Goal: Task Accomplishment & Management: Use online tool/utility

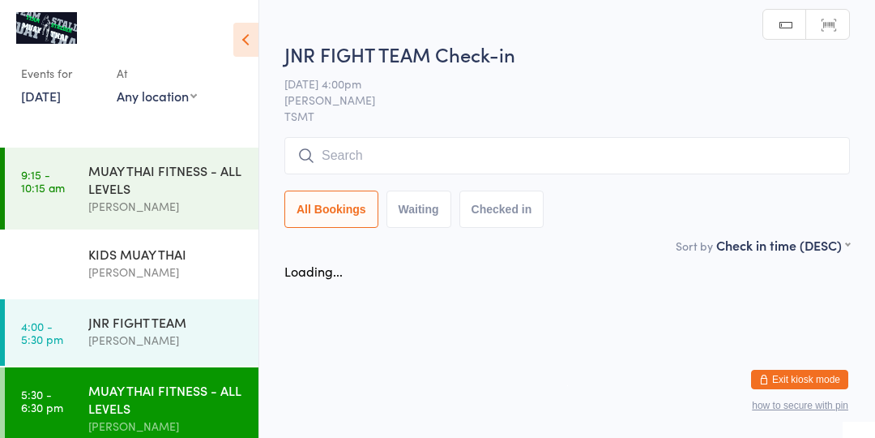
scroll to position [71, 0]
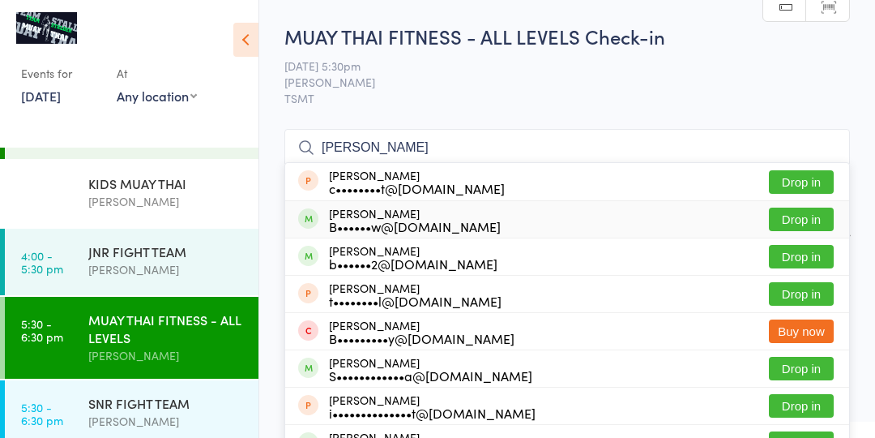
type input "[PERSON_NAME]"
click at [797, 223] on button "Drop in" at bounding box center [801, 219] width 65 height 24
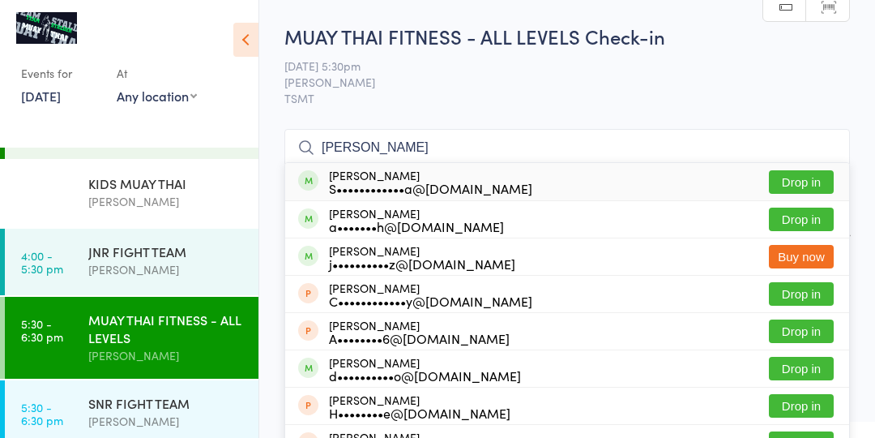
type input "[PERSON_NAME]"
click at [808, 177] on button "Drop in" at bounding box center [801, 182] width 65 height 24
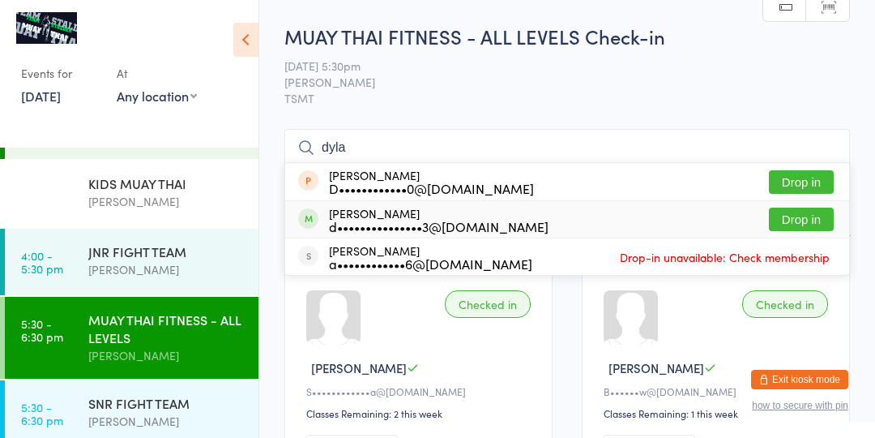
type input "dyla"
click at [784, 220] on button "Drop in" at bounding box center [801, 219] width 65 height 24
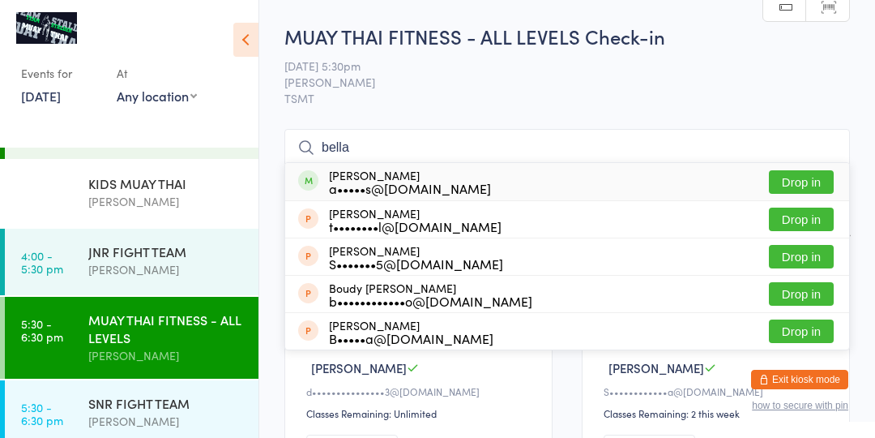
type input "bella"
click at [818, 182] on button "Drop in" at bounding box center [801, 182] width 65 height 24
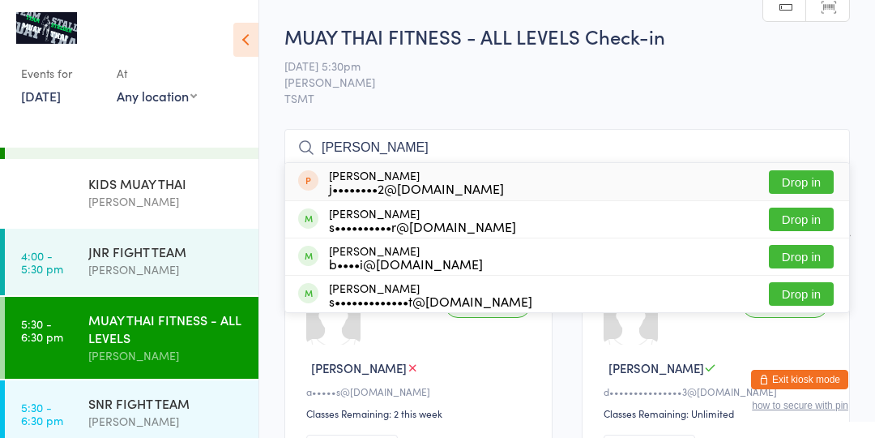
type input "[PERSON_NAME]"
click at [810, 222] on button "Drop in" at bounding box center [801, 219] width 65 height 24
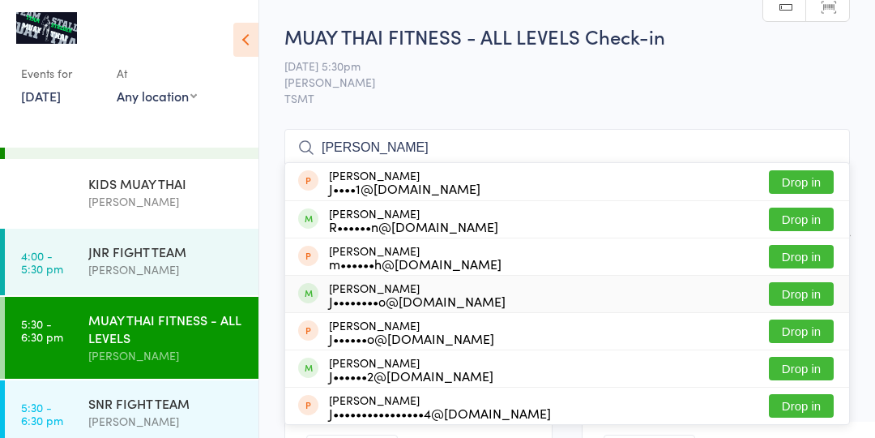
type input "[PERSON_NAME]"
click at [794, 300] on button "Drop in" at bounding box center [801, 294] width 65 height 24
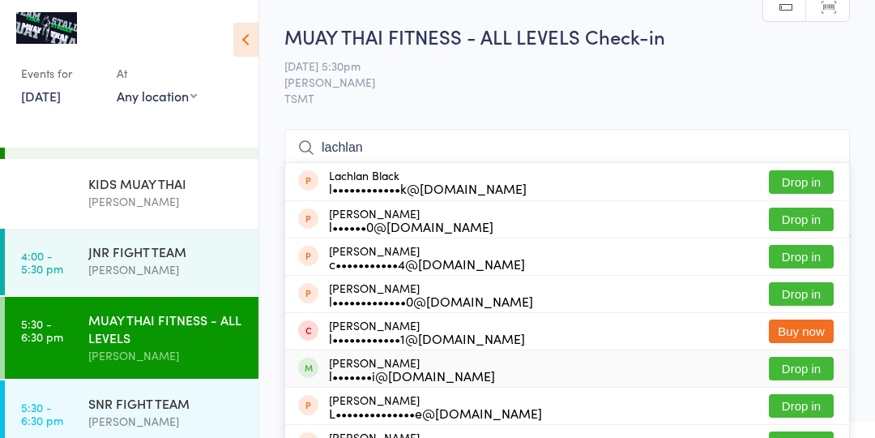
type input "lachlan"
click at [797, 361] on button "Drop in" at bounding box center [801, 369] width 65 height 24
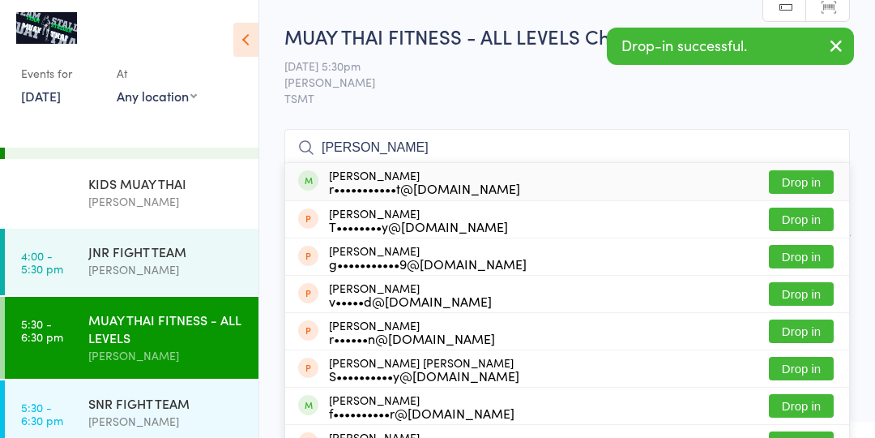
type input "[PERSON_NAME]"
click at [783, 175] on button "Drop in" at bounding box center [801, 182] width 65 height 24
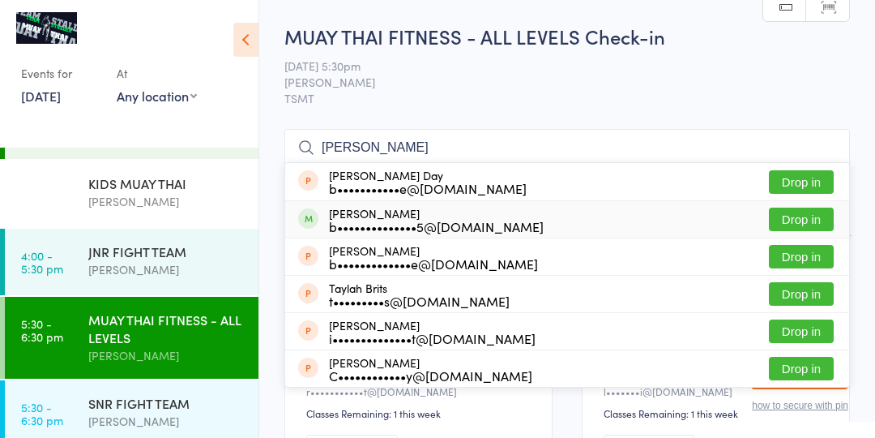
type input "[PERSON_NAME]"
click at [772, 219] on button "Drop in" at bounding box center [801, 219] width 65 height 24
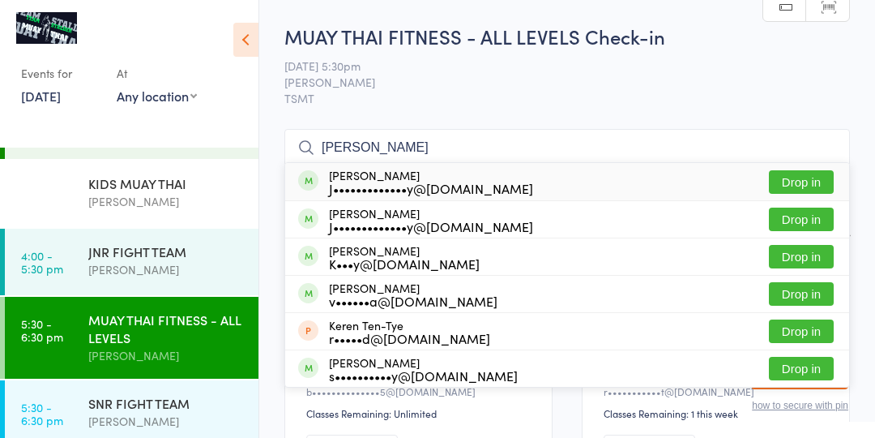
type input "[PERSON_NAME]"
click at [818, 254] on button "Drop in" at bounding box center [801, 257] width 65 height 24
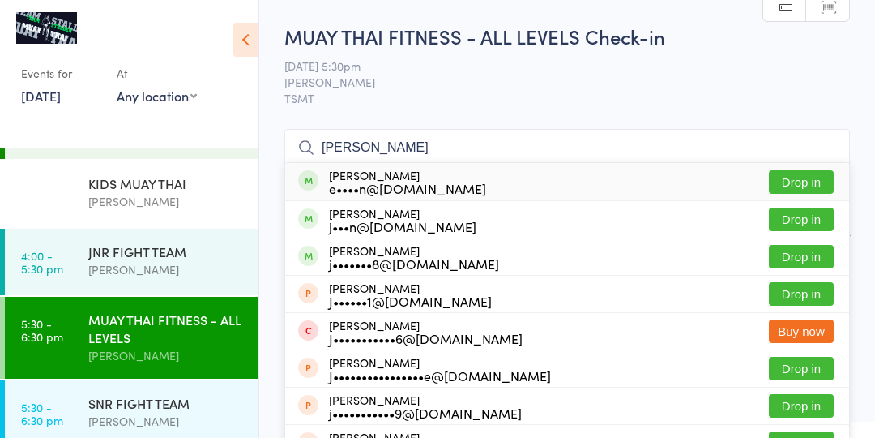
type input "[PERSON_NAME]"
click at [797, 259] on button "Drop in" at bounding box center [801, 257] width 65 height 24
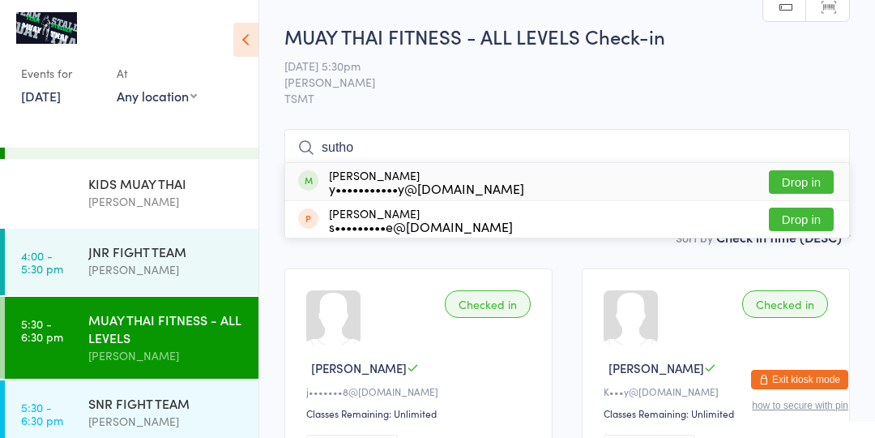
type input "sutho"
click at [790, 191] on button "Drop in" at bounding box center [801, 182] width 65 height 24
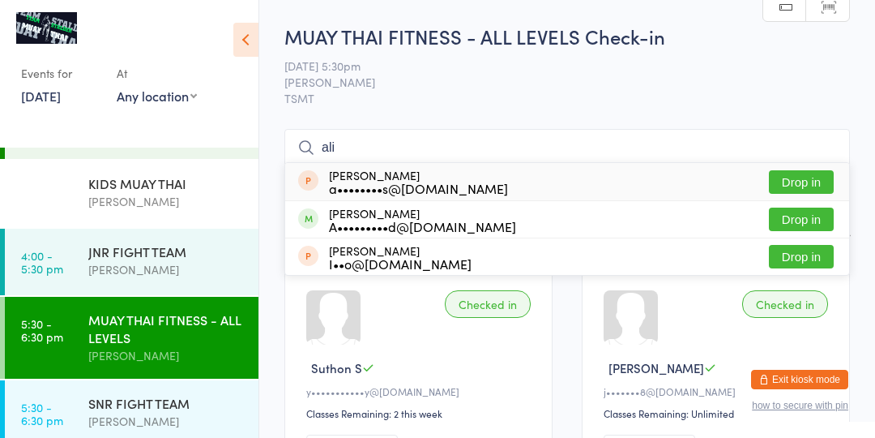
type input "ali"
click at [819, 226] on button "Drop in" at bounding box center [801, 219] width 65 height 24
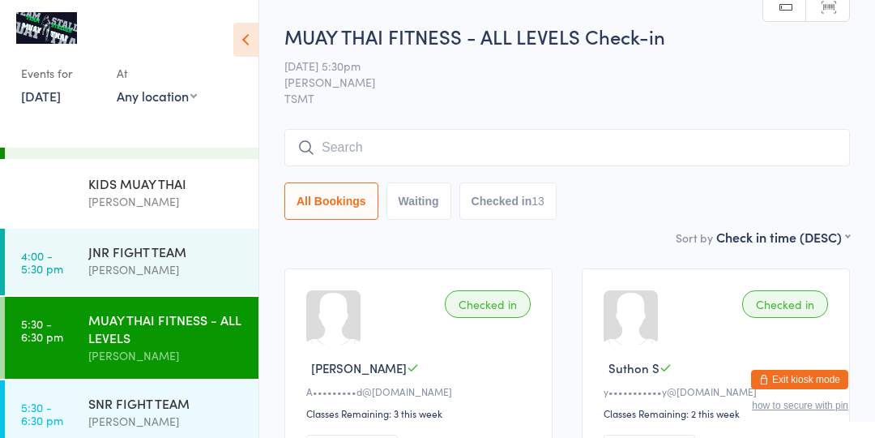
type input "b"
